Goal: Contribute content: Contribute content

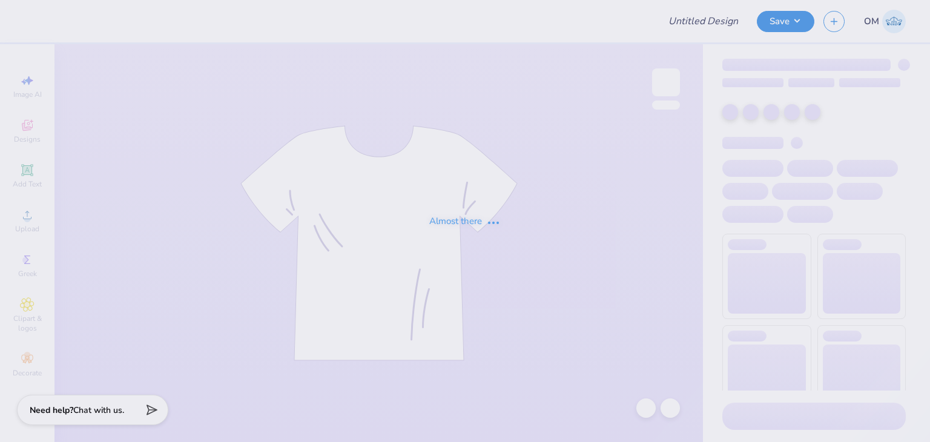
type input "Ritual Merch"
type input "50"
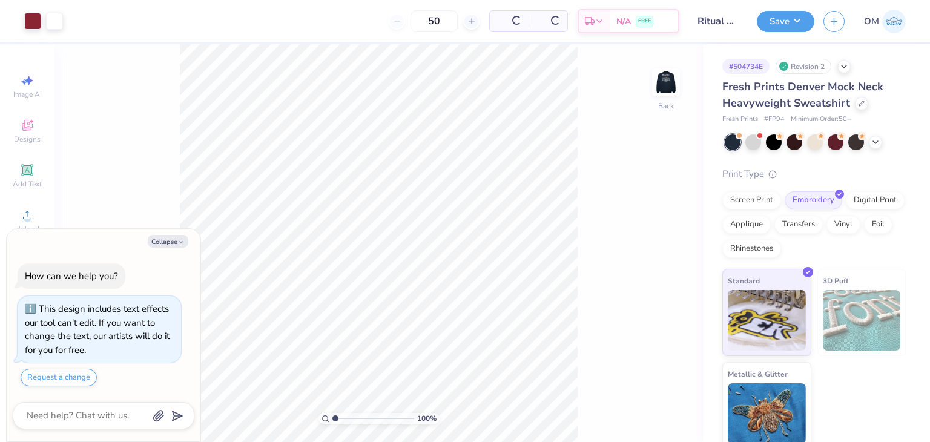
scroll to position [33, 0]
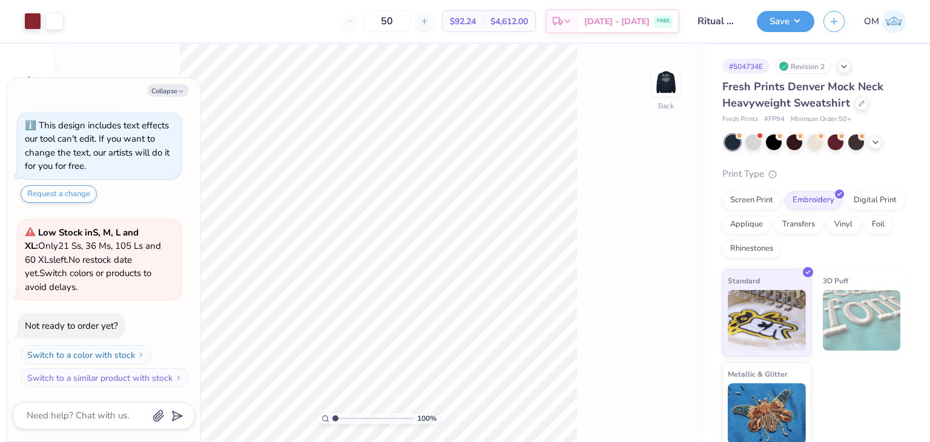
click at [668, 91] on img at bounding box center [666, 82] width 24 height 24
click at [666, 95] on img at bounding box center [666, 82] width 48 height 48
click at [674, 73] on img at bounding box center [666, 82] width 48 height 48
click at [786, 27] on button "Save" at bounding box center [786, 19] width 58 height 21
type textarea "x"
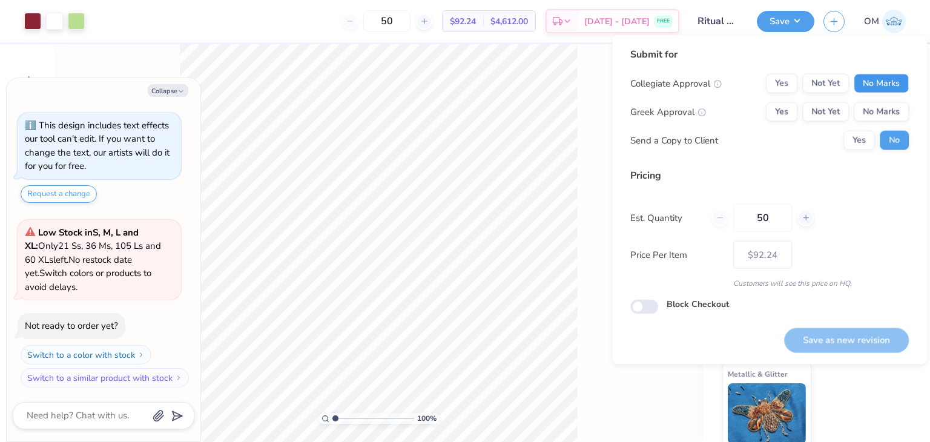
click at [882, 85] on button "No Marks" at bounding box center [881, 83] width 55 height 19
click at [786, 84] on button "Yes" at bounding box center [781, 83] width 31 height 19
click at [775, 114] on button "Yes" at bounding box center [781, 111] width 31 height 19
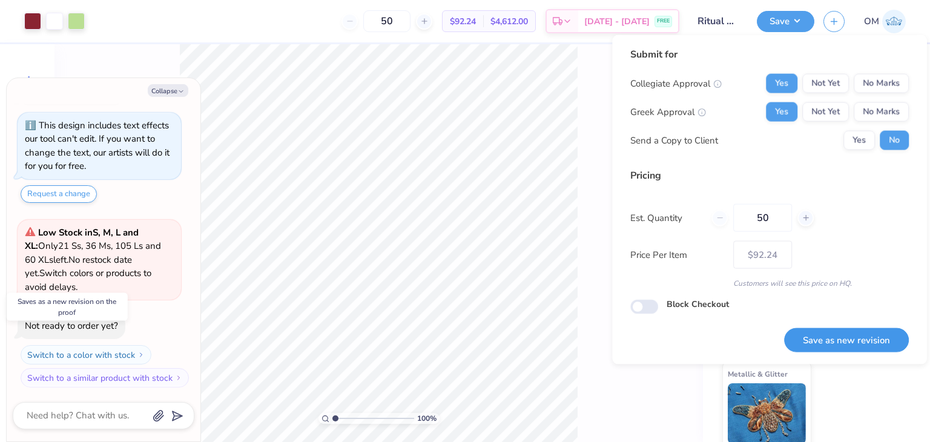
click at [821, 332] on button "Save as new revision" at bounding box center [846, 339] width 125 height 25
type input "$92.24"
type textarea "x"
